Goal: Task Accomplishment & Management: Manage account settings

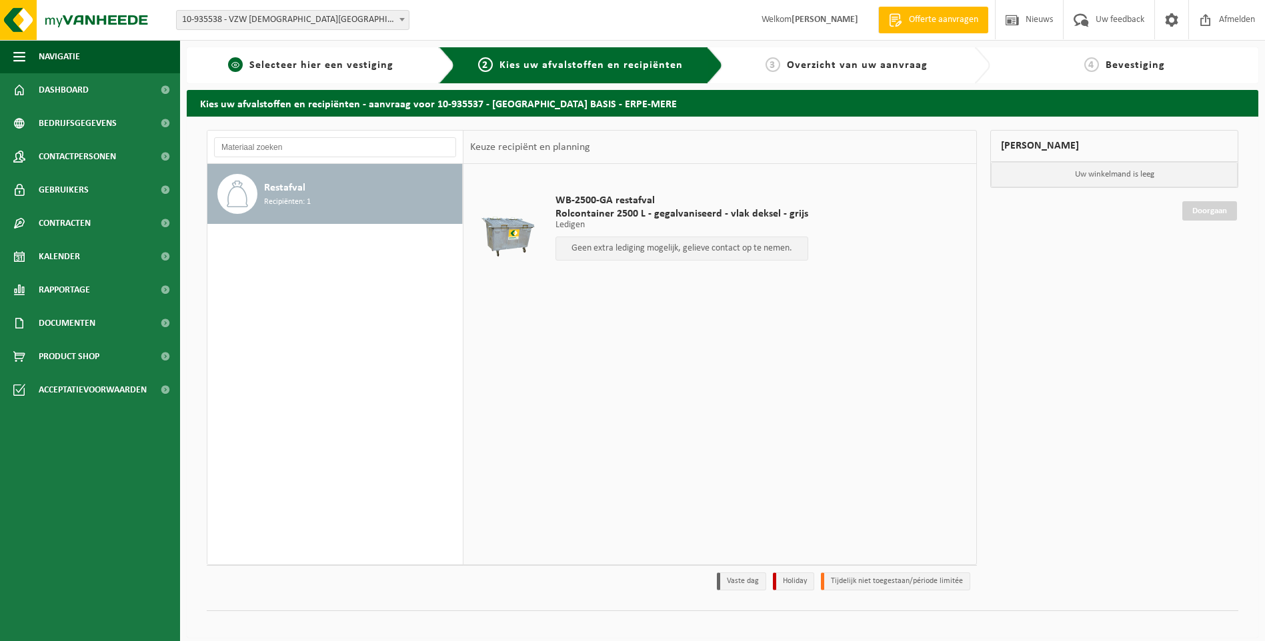
click at [267, 67] on span "Selecteer hier een vestiging" at bounding box center [321, 65] width 144 height 11
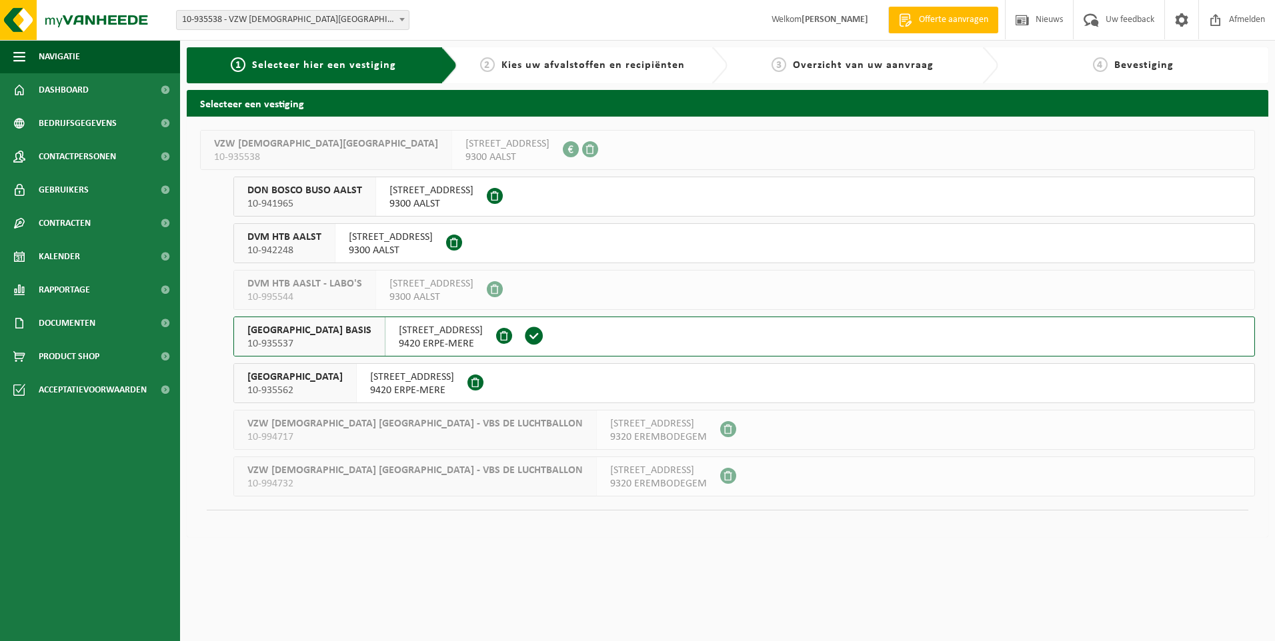
click at [300, 333] on span "SINT-JOZEFSCHOOL MERE BASIS" at bounding box center [309, 330] width 124 height 13
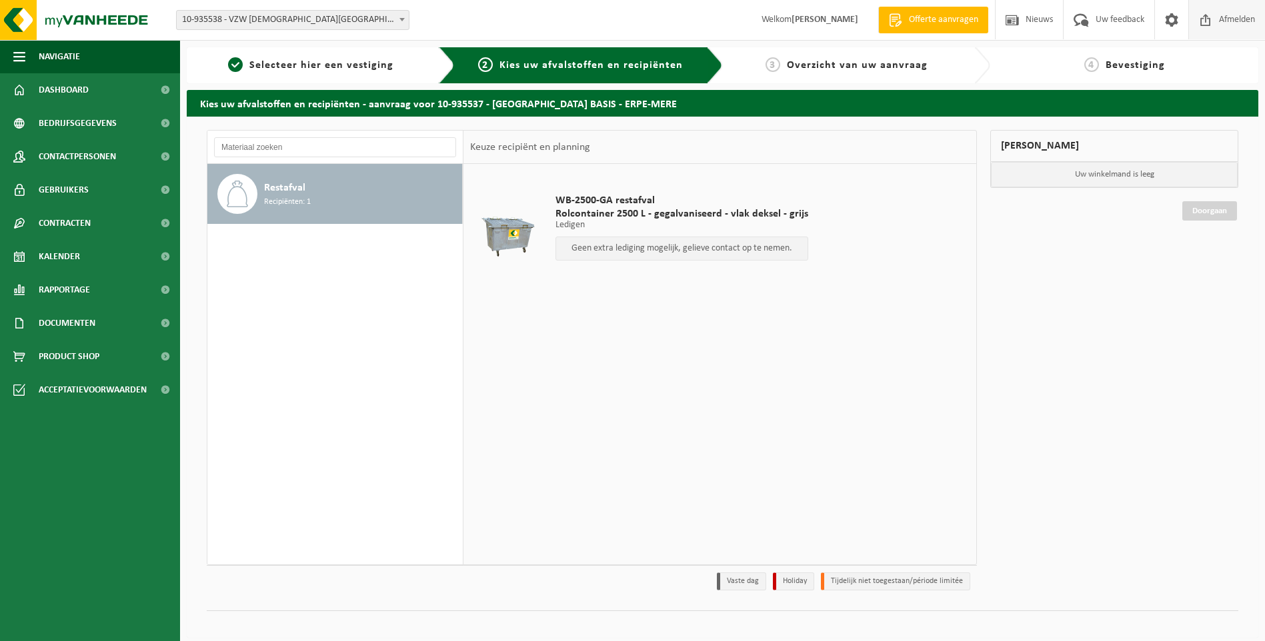
click at [1233, 18] on span "Afmelden" at bounding box center [1236, 19] width 43 height 39
